Goal: Task Accomplishment & Management: Use online tool/utility

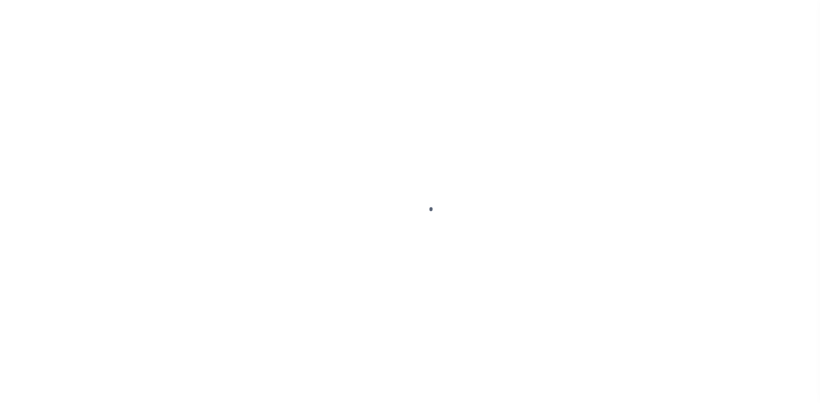
select select
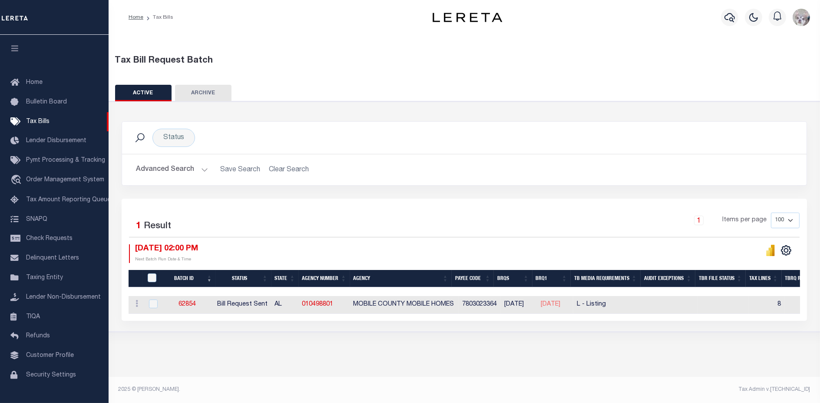
click at [171, 171] on button "Advanced Search" at bounding box center [172, 169] width 72 height 17
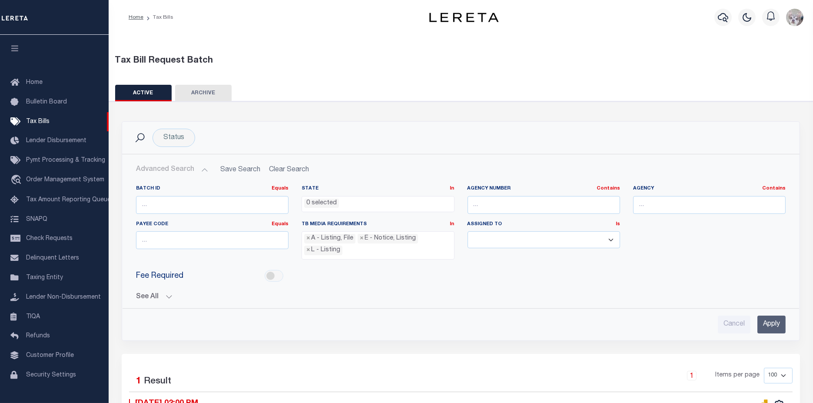
click at [151, 297] on button "See All" at bounding box center [460, 297] width 649 height 8
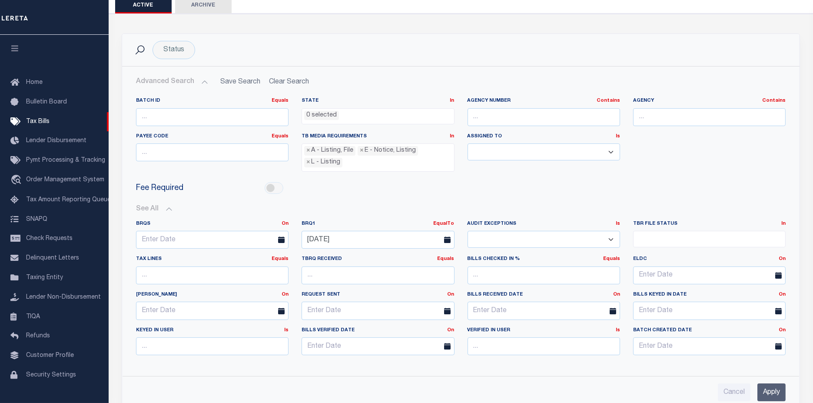
scroll to position [96, 0]
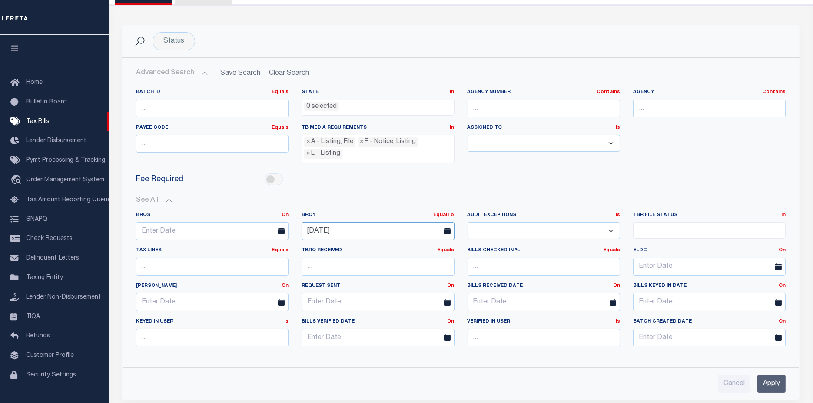
click at [365, 226] on input "[DATE]" at bounding box center [377, 231] width 152 height 18
click at [387, 327] on span "21" at bounding box center [387, 327] width 17 height 17
type input "[DATE]"
click at [772, 380] on input "Apply" at bounding box center [771, 383] width 28 height 18
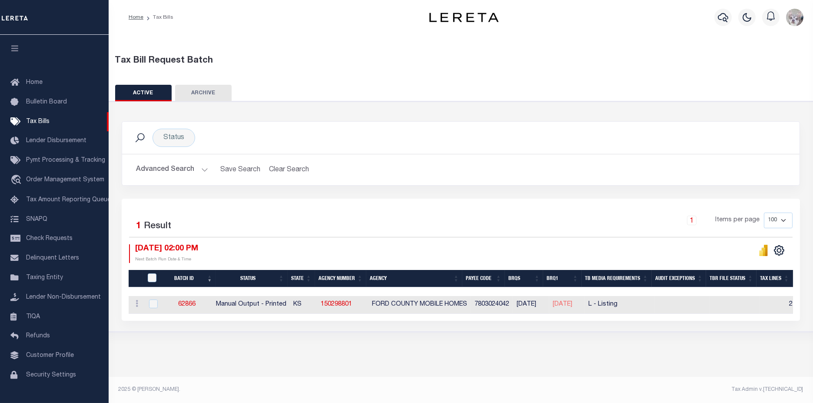
scroll to position [0, 0]
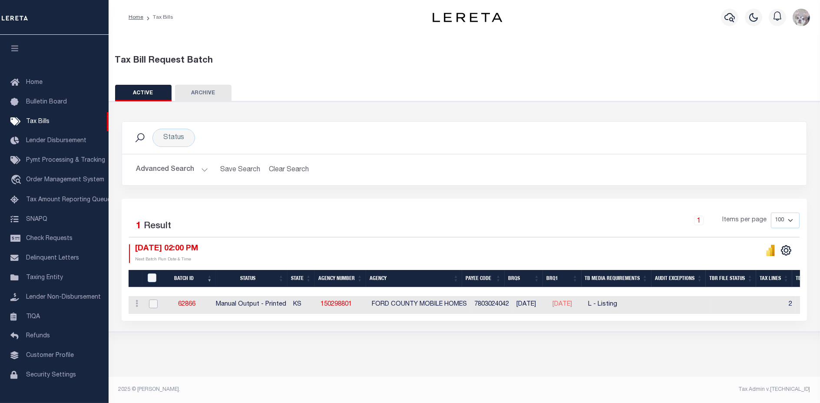
click at [154, 304] on input "checkbox" at bounding box center [153, 303] width 9 height 9
checkbox input "true"
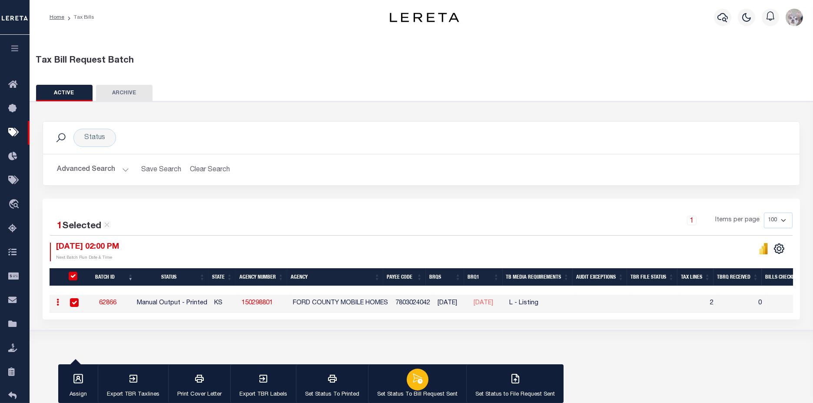
click at [393, 392] on p "Set Status To Bill Request Sent" at bounding box center [417, 394] width 80 height 9
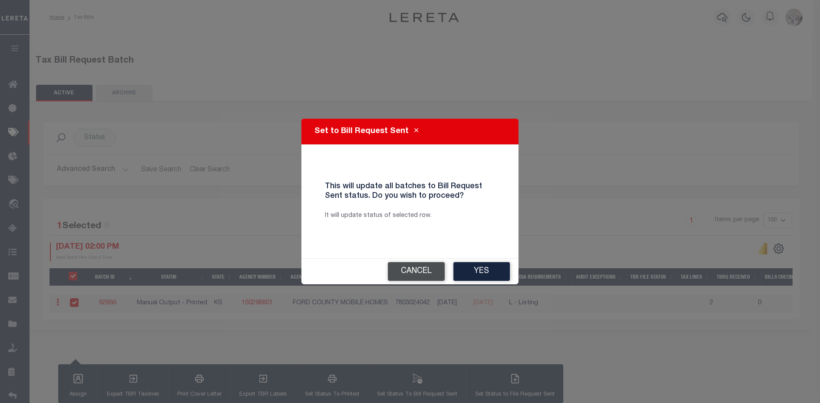
click at [424, 276] on button "Cancel" at bounding box center [416, 271] width 57 height 19
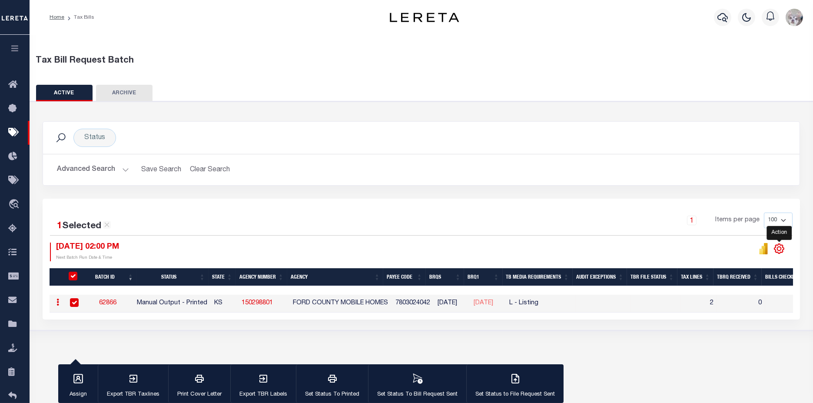
click at [780, 244] on icon "" at bounding box center [779, 249] width 10 height 10
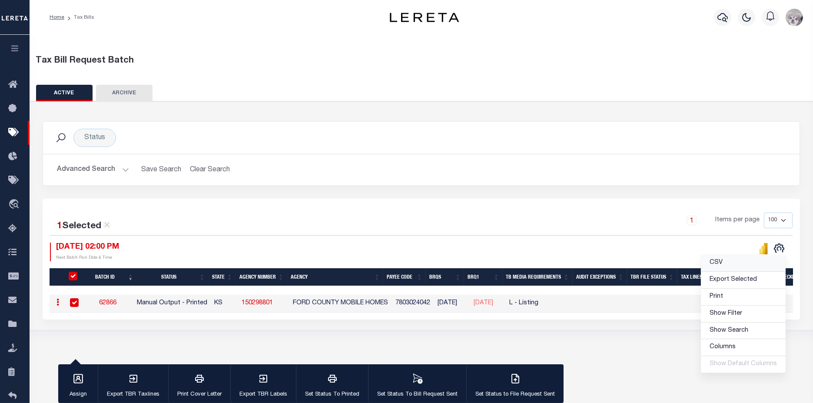
click at [731, 261] on link "CSV" at bounding box center [742, 262] width 85 height 17
